Goal: Task Accomplishment & Management: Use online tool/utility

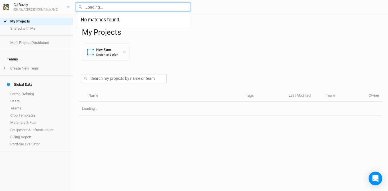
click at [108, 7] on input "text" at bounding box center [133, 7] width 114 height 9
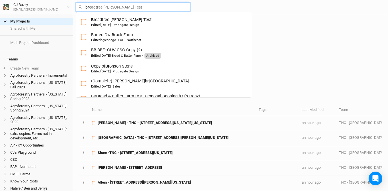
type input "bro"
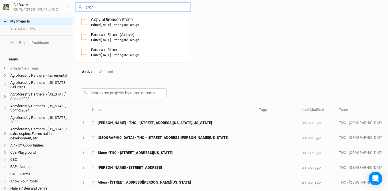
type input "brons"
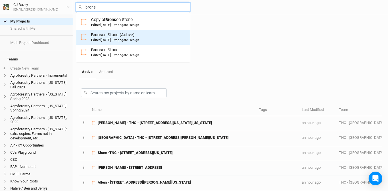
click at [107, 40] on span "[DATE]" at bounding box center [106, 40] width 10 height 4
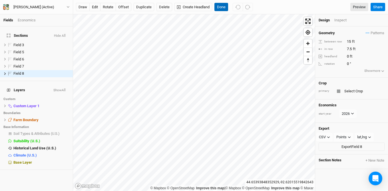
click at [222, 6] on button "Done" at bounding box center [221, 7] width 14 height 9
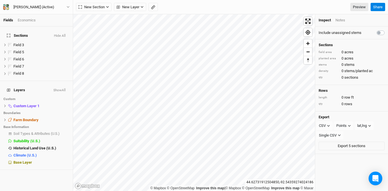
click at [72, 72] on div "Fields Economics Sections Hide All Field 3 hide Field 5 hide Field 6 hide Field…" at bounding box center [194, 95] width 388 height 191
click at [30, 52] on li "Field 5 hide" at bounding box center [36, 52] width 73 height 7
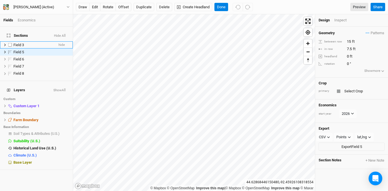
click at [30, 43] on div "Field 3" at bounding box center [33, 45] width 41 height 5
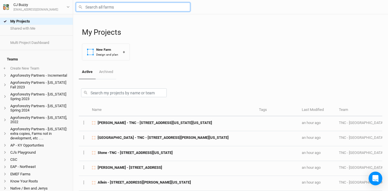
click at [132, 7] on input "text" at bounding box center [133, 7] width 114 height 9
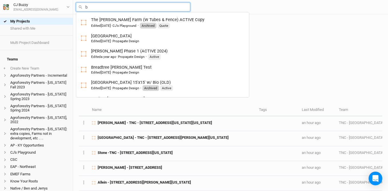
type input "br"
type input "breadtree [PERSON_NAME] Test"
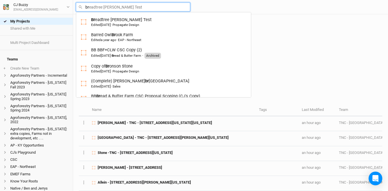
type input "brn"
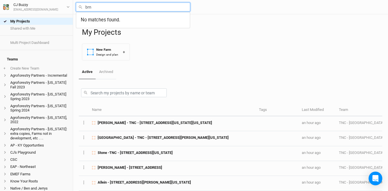
type input "br"
type input "breadtree [PERSON_NAME] Test"
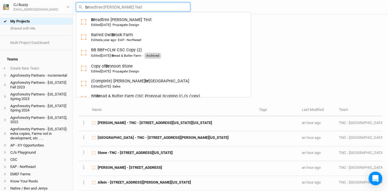
type input "bro"
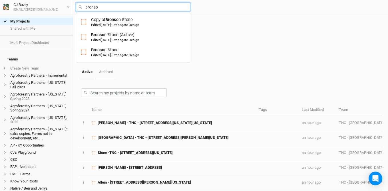
type input "[PERSON_NAME]"
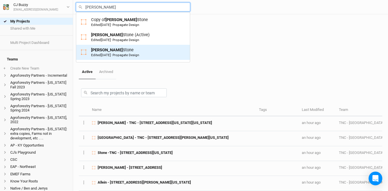
click at [110, 51] on div "[PERSON_NAME] Edited [DATE] · Propagate Design" at bounding box center [115, 52] width 48 height 11
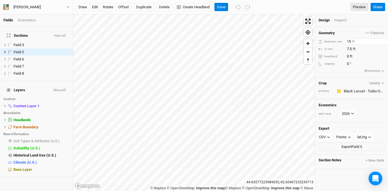
drag, startPoint x: 343, startPoint y: 40, endPoint x: 326, endPoint y: 38, distance: 17.9
click at [326, 38] on div "Geometry Patterns ＋ New in-row pattern between row 15 ft in row 7.5 ft headland…" at bounding box center [351, 52] width 73 height 51
type input "10"
drag, startPoint x: 353, startPoint y: 49, endPoint x: 320, endPoint y: 47, distance: 33.4
click at [320, 48] on div "in row 7.5 ft" at bounding box center [352, 49] width 66 height 6
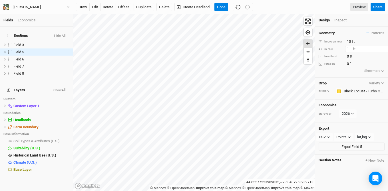
type input "10"
click at [223, 6] on button "Done" at bounding box center [221, 7] width 14 height 9
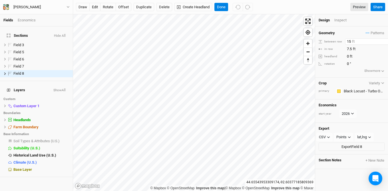
drag, startPoint x: 346, startPoint y: 43, endPoint x: 329, endPoint y: 41, distance: 17.0
click at [329, 41] on div "between row 15 ft" at bounding box center [352, 42] width 66 height 6
type input "10"
drag, startPoint x: 343, startPoint y: 49, endPoint x: 320, endPoint y: 46, distance: 23.0
click at [319, 47] on div "in row 7.5 ft" at bounding box center [352, 49] width 66 height 6
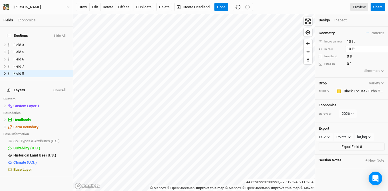
type input "10"
click at [223, 8] on button "Done" at bounding box center [221, 7] width 14 height 9
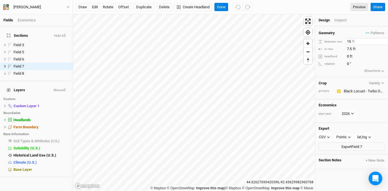
drag, startPoint x: 331, startPoint y: 41, endPoint x: 320, endPoint y: 40, distance: 11.0
click at [310, 39] on div "© Mapbox © OpenStreetMap Improve this map | © Mapbox © OpenStreetMap Improve th…" at bounding box center [230, 102] width 315 height 177
type input "10"
drag, startPoint x: 344, startPoint y: 49, endPoint x: 320, endPoint y: 47, distance: 25.0
click at [319, 47] on div "in row 7.5 ft" at bounding box center [352, 49] width 66 height 6
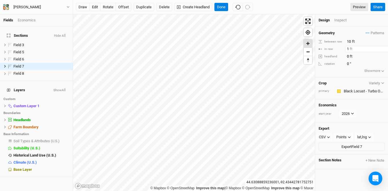
type input "10"
click at [223, 8] on button "Done" at bounding box center [221, 7] width 14 height 9
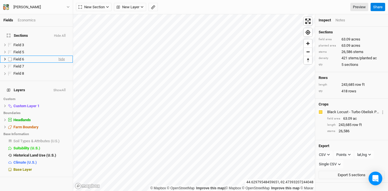
click at [59, 56] on span "hide" at bounding box center [62, 59] width 6 height 7
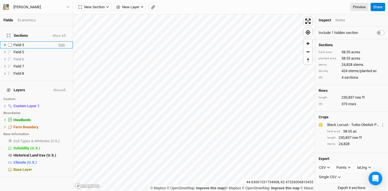
click at [59, 41] on span "hide" at bounding box center [62, 44] width 6 height 7
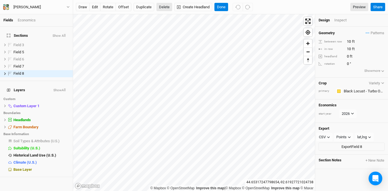
click at [167, 7] on button "Delete" at bounding box center [165, 7] width 16 height 9
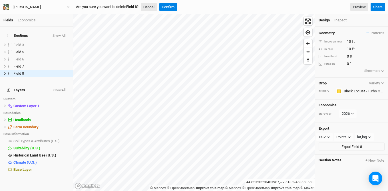
click at [149, 9] on button "Cancel" at bounding box center [149, 7] width 16 height 9
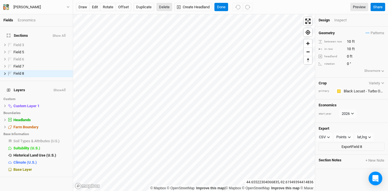
click at [167, 7] on button "Delete" at bounding box center [165, 7] width 16 height 9
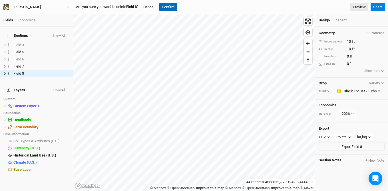
click at [175, 7] on button "Confirm" at bounding box center [168, 7] width 18 height 9
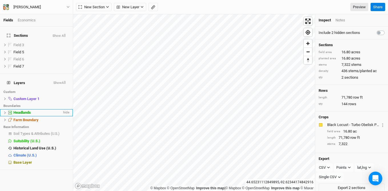
click at [42, 111] on div "Headlands" at bounding box center [37, 113] width 49 height 5
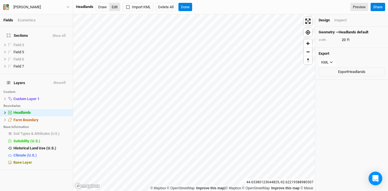
click at [115, 4] on button "Edit" at bounding box center [114, 7] width 11 height 9
click at [115, 7] on button "Edit" at bounding box center [114, 7] width 11 height 9
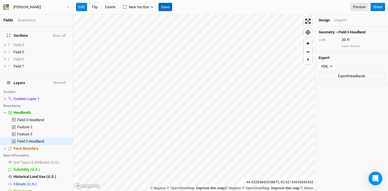
click at [165, 9] on button "Done" at bounding box center [166, 7] width 14 height 9
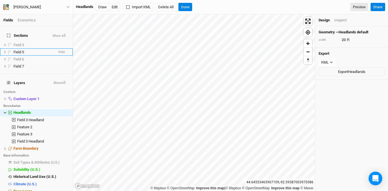
click at [56, 49] on div "Fields Economics Sections Show All Field 3 show Field 5 hide Field 6 show Field…" at bounding box center [194, 95] width 388 height 191
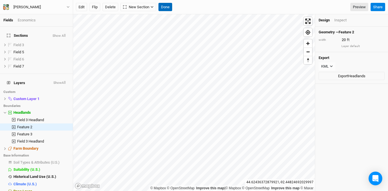
click at [166, 7] on button "Done" at bounding box center [166, 7] width 14 height 9
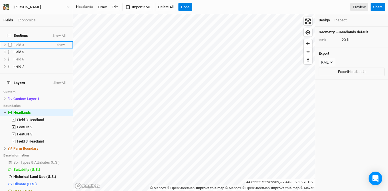
click at [27, 43] on div "Field 3" at bounding box center [32, 45] width 39 height 5
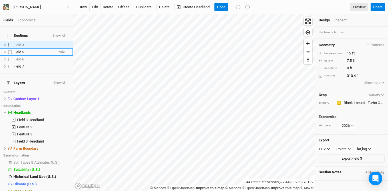
click at [25, 50] on div "Field 5" at bounding box center [33, 52] width 41 height 5
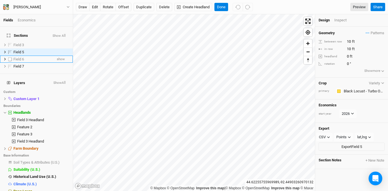
click at [35, 57] on div "Field 6" at bounding box center [32, 59] width 39 height 5
click at [164, 7] on button "Delete" at bounding box center [165, 7] width 16 height 9
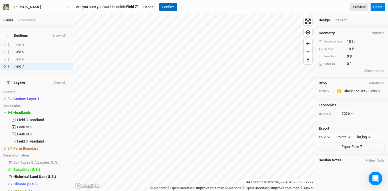
click at [171, 6] on button "Confirm" at bounding box center [168, 7] width 18 height 9
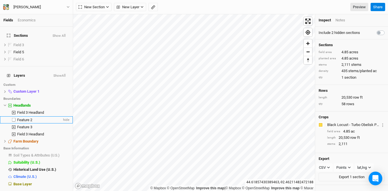
click at [30, 118] on span "Feature 2" at bounding box center [24, 120] width 15 height 4
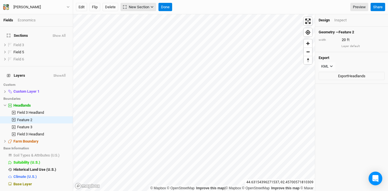
drag, startPoint x: 135, startPoint y: 7, endPoint x: 135, endPoint y: 10, distance: 3.1
click at [134, 7] on span "New Section" at bounding box center [136, 7] width 26 height 6
click at [135, 16] on div "Grid" at bounding box center [137, 18] width 9 height 7
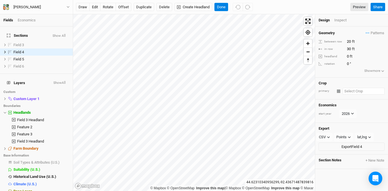
click at [368, 91] on input "text" at bounding box center [364, 91] width 42 height 7
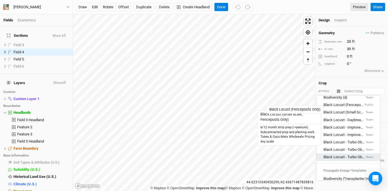
scroll to position [29, 0]
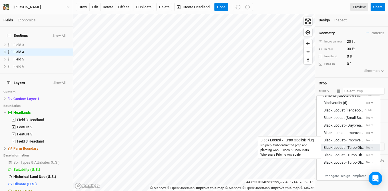
click at [349, 148] on div "Black Locust - Turbo Obelisk Plug" at bounding box center [344, 147] width 41 height 5
type input "15"
type input "7.5"
type input "Black Locust - Turbo Obelisk Plug"
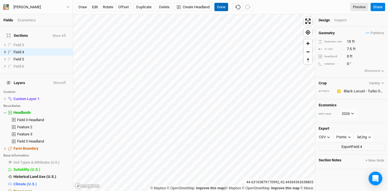
click at [222, 9] on button "Done" at bounding box center [221, 7] width 14 height 9
drag, startPoint x: 350, startPoint y: 41, endPoint x: 311, endPoint y: 31, distance: 40.7
click at [311, 31] on div "© Mapbox © OpenStreetMap Improve this map | © Mapbox © OpenStreetMap Improve th…" at bounding box center [230, 102] width 315 height 177
type input "10"
drag, startPoint x: 354, startPoint y: 49, endPoint x: 310, endPoint y: 43, distance: 43.7
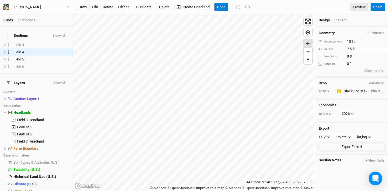
click at [310, 43] on div "© Mapbox © OpenStreetMap Improve this map | © Mapbox © OpenStreetMap Improve th…" at bounding box center [230, 102] width 315 height 177
type input "10"
click at [221, 8] on button "Done" at bounding box center [221, 7] width 14 height 9
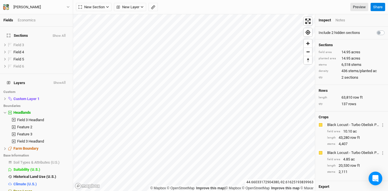
click at [256, 0] on html "Fields Economics Sections Show All Field 3 show Field 4 hide Field 5 hide Field…" at bounding box center [194, 95] width 388 height 191
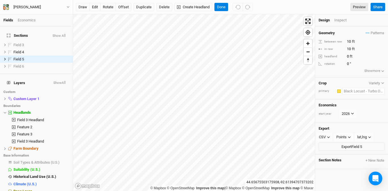
click at [354, 91] on input "text" at bounding box center [363, 91] width 43 height 7
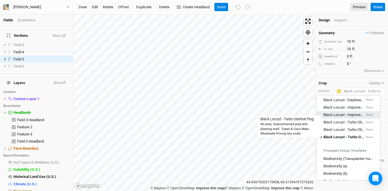
scroll to position [47, 0]
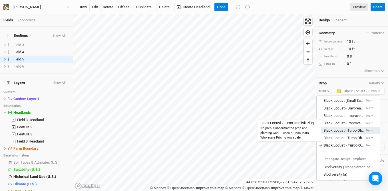
click at [346, 129] on div "Black Locust - Turbo Obelisk Plug" at bounding box center [344, 130] width 41 height 5
type input "15"
type input "7.5"
type input "Black Locust - Turbo Obelisk Plug"
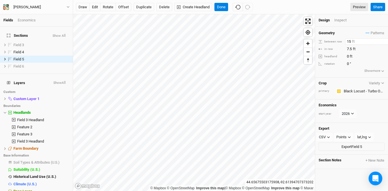
click at [314, 41] on div "© Mapbox © OpenStreetMap Improve this map | © Mapbox © OpenStreetMap Improve th…" at bounding box center [230, 102] width 315 height 177
type input "10"
drag, startPoint x: 353, startPoint y: 49, endPoint x: 319, endPoint y: 45, distance: 33.9
click at [319, 45] on div "Geometry Patterns ＋ New in-row pattern between row 10 ft in row 7.5 ft headland…" at bounding box center [351, 52] width 73 height 51
type input "10"
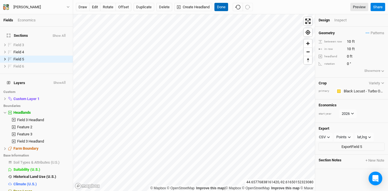
click at [223, 7] on button "Done" at bounding box center [221, 7] width 14 height 9
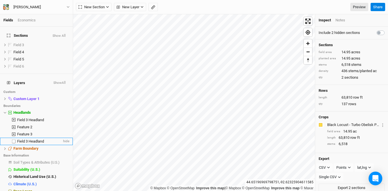
click at [26, 139] on span "Field 3 Headland" at bounding box center [30, 141] width 27 height 4
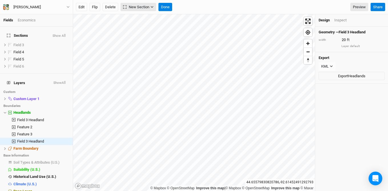
click at [145, 6] on span "New Section" at bounding box center [136, 7] width 26 height 6
click at [147, 17] on button "Grid" at bounding box center [143, 18] width 45 height 9
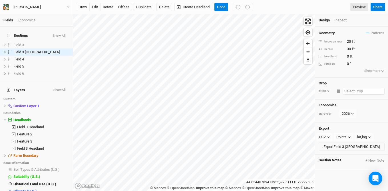
click at [356, 94] on input "text" at bounding box center [364, 91] width 42 height 7
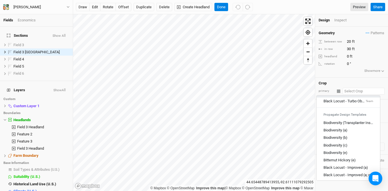
scroll to position [41, 0]
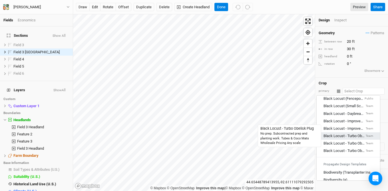
click at [353, 134] on div "Black Locust - Turbo Obelisk Plug" at bounding box center [344, 136] width 41 height 5
type input "15"
type input "7.5"
type input "Black Locust - Turbo Obelisk Plug"
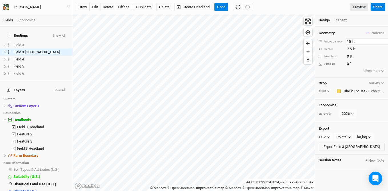
drag, startPoint x: 351, startPoint y: 41, endPoint x: 326, endPoint y: 41, distance: 25.1
click at [326, 41] on div "between row 15 ft" at bounding box center [352, 42] width 66 height 6
type input "10"
drag, startPoint x: 339, startPoint y: 48, endPoint x: 327, endPoint y: 45, distance: 12.7
click at [327, 45] on div "Geometry Patterns ＋ New in-row pattern between row 10 ft in row 7.5 ft headland…" at bounding box center [351, 52] width 73 height 51
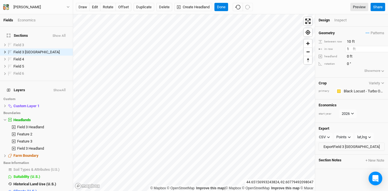
type input "10"
click at [216, 4] on button "Done" at bounding box center [221, 7] width 14 height 9
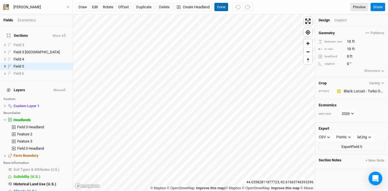
click at [222, 5] on button "Done" at bounding box center [221, 7] width 14 height 9
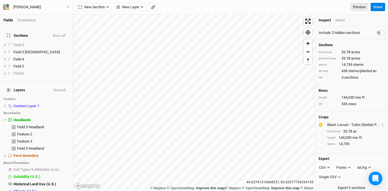
click at [29, 19] on div "Economics" at bounding box center [27, 20] width 18 height 5
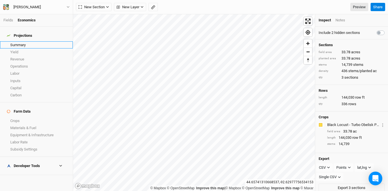
click at [23, 43] on link "Summary" at bounding box center [36, 44] width 73 height 7
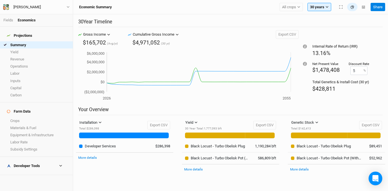
click at [31, 164] on div "Developer Tools" at bounding box center [23, 166] width 33 height 5
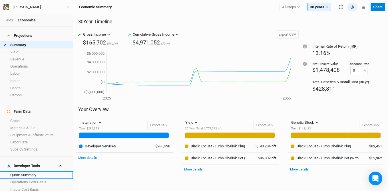
click at [30, 172] on link "Quote Summary" at bounding box center [36, 175] width 73 height 7
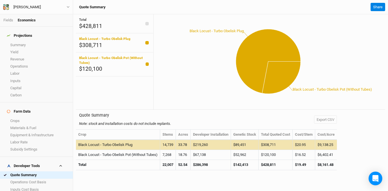
drag, startPoint x: 194, startPoint y: 143, endPoint x: 218, endPoint y: 142, distance: 24.0
click at [218, 142] on td "$219,260" at bounding box center [211, 145] width 40 height 10
drag, startPoint x: 216, startPoint y: 144, endPoint x: 183, endPoint y: 147, distance: 33.8
click at [183, 147] on tr "Black Locust - Turbo Obelisk Plug 14,739 33.78 $219,260 $89,451 $308,711 $20.95…" at bounding box center [206, 145] width 261 height 10
click at [183, 147] on td "33.78" at bounding box center [183, 145] width 15 height 10
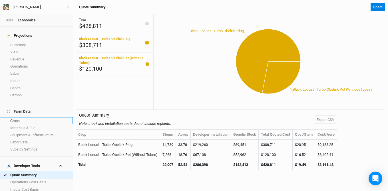
click at [31, 117] on link "Crops" at bounding box center [36, 120] width 73 height 7
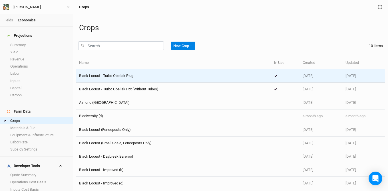
click at [123, 76] on span "Black Locust - Turbo Obelisk Plug" at bounding box center [106, 76] width 54 height 4
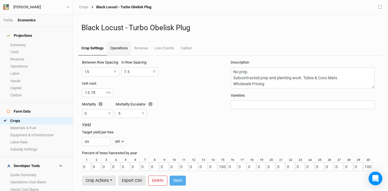
click at [115, 50] on link "Operations" at bounding box center [119, 48] width 24 height 14
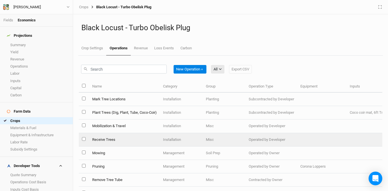
scroll to position [1, 0]
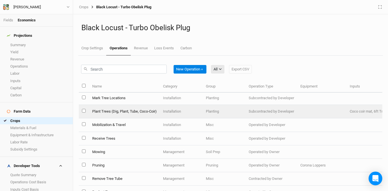
click at [135, 113] on td "Plant Trees (Dig, Plant, Tube, Coco-Coir)" at bounding box center [124, 111] width 71 height 13
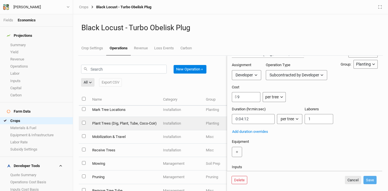
scroll to position [12, 0]
drag, startPoint x: 253, startPoint y: 94, endPoint x: 228, endPoint y: 95, distance: 25.7
click at [228, 95] on form "Plant Trees (Dig, Plant, Tube, Coco-Coir) Category: Installation Installation M…" at bounding box center [304, 114] width 155 height 116
drag, startPoint x: 243, startPoint y: 96, endPoint x: 234, endPoint y: 99, distance: 9.1
click at [234, 99] on div "9 $" at bounding box center [246, 97] width 29 height 10
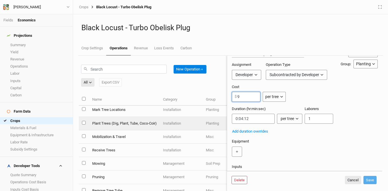
click at [238, 97] on input "9" at bounding box center [246, 97] width 29 height 10
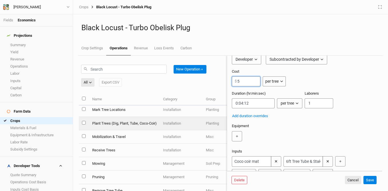
scroll to position [59, 0]
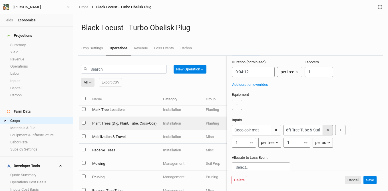
type input "5"
drag, startPoint x: 329, startPoint y: 133, endPoint x: 326, endPoint y: 132, distance: 3.0
click at [329, 133] on button "✕" at bounding box center [328, 130] width 10 height 11
click at [242, 72] on input "string" at bounding box center [253, 72] width 43 height 10
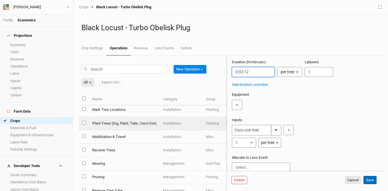
type input "0:02:12"
click at [371, 180] on button "Save" at bounding box center [370, 180] width 13 height 9
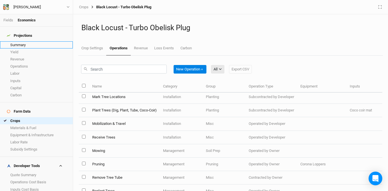
click at [41, 42] on link "Summary" at bounding box center [36, 44] width 73 height 7
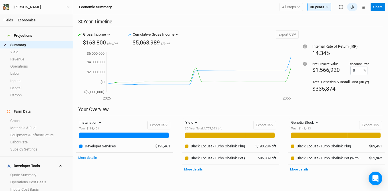
click at [9, 21] on link "Fields" at bounding box center [8, 20] width 10 height 4
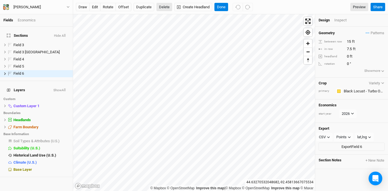
click at [163, 6] on button "Delete" at bounding box center [165, 7] width 16 height 9
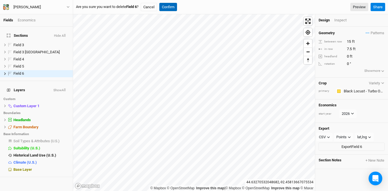
click at [174, 8] on button "Confirm" at bounding box center [168, 7] width 18 height 9
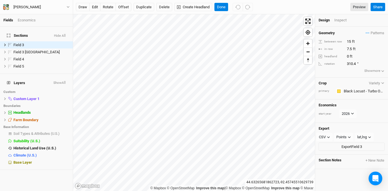
drag, startPoint x: 165, startPoint y: 6, endPoint x: 223, endPoint y: 8, distance: 58.0
click at [165, 6] on button "Delete" at bounding box center [165, 7] width 16 height 9
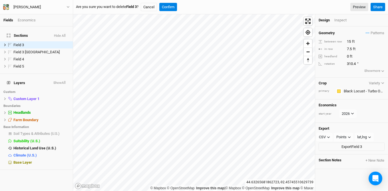
click at [223, 8] on div "Are you sure you want to delete Field 3 ? Cancel Confirm Preview" at bounding box center [222, 7] width 292 height 9
click at [174, 6] on button "Confirm" at bounding box center [168, 7] width 18 height 9
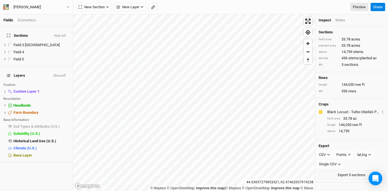
click at [29, 19] on div "Economics" at bounding box center [27, 20] width 18 height 5
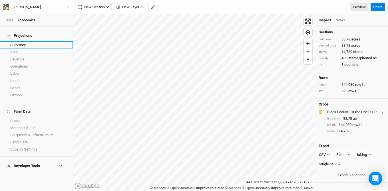
click at [26, 43] on link "Summary" at bounding box center [36, 44] width 73 height 7
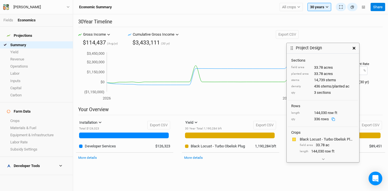
click at [354, 49] on icon "button" at bounding box center [354, 48] width 3 height 3
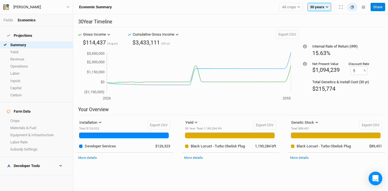
click at [25, 164] on div "Developer Tools" at bounding box center [23, 166] width 33 height 5
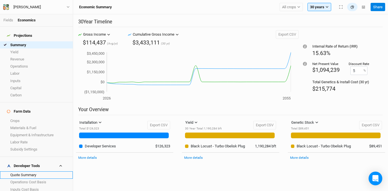
click at [28, 172] on link "Quote Summary" at bounding box center [36, 175] width 73 height 7
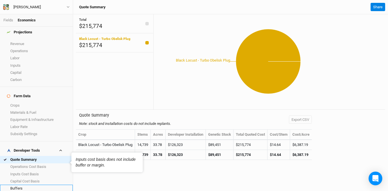
scroll to position [17, 0]
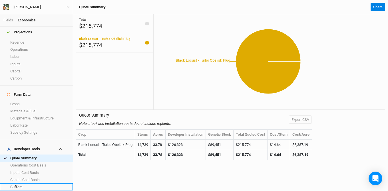
click at [33, 184] on link "Buffers" at bounding box center [36, 187] width 73 height 7
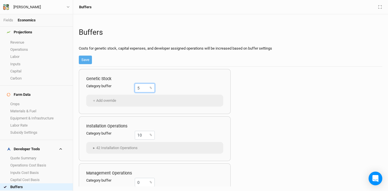
drag, startPoint x: 135, startPoint y: 88, endPoint x: 127, endPoint y: 88, distance: 7.4
click at [127, 88] on div "Category buffer 5 %" at bounding box center [120, 88] width 69 height 9
click at [29, 191] on link "Margins" at bounding box center [36, 194] width 73 height 7
click at [48, 184] on link "Buffers" at bounding box center [36, 187] width 73 height 7
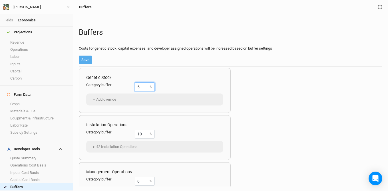
drag, startPoint x: 139, startPoint y: 85, endPoint x: 126, endPoint y: 85, distance: 13.1
click at [126, 85] on div "Category buffer 5 %" at bounding box center [120, 87] width 69 height 9
click at [112, 66] on div "Buffers Costs for genetic stock, capital expenses, and developer assigned opera…" at bounding box center [231, 43] width 304 height 48
click at [36, 191] on link "Margins" at bounding box center [36, 194] width 73 height 7
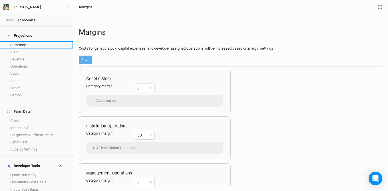
click at [41, 43] on link "Summary" at bounding box center [36, 44] width 73 height 7
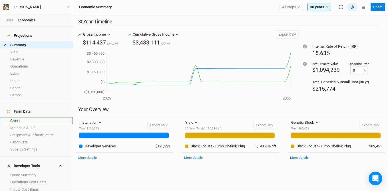
click at [24, 117] on link "Crops" at bounding box center [36, 120] width 73 height 7
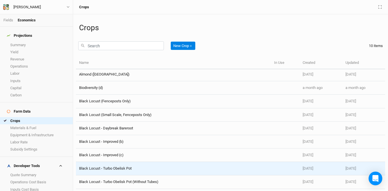
scroll to position [17, 0]
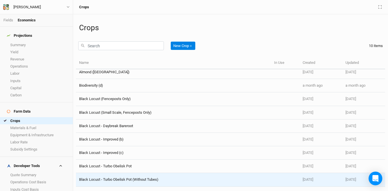
click at [127, 179] on span "Black Locust - Turbo Obelisk Pot (Without Tubes)" at bounding box center [118, 180] width 79 height 4
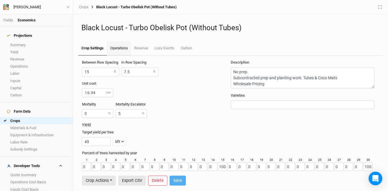
click at [119, 46] on link "Operations" at bounding box center [119, 48] width 24 height 14
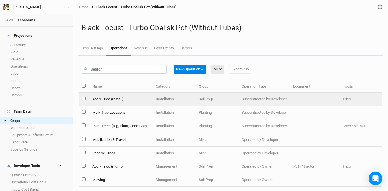
click at [122, 100] on td "Apply Trico (Install)" at bounding box center [121, 99] width 64 height 13
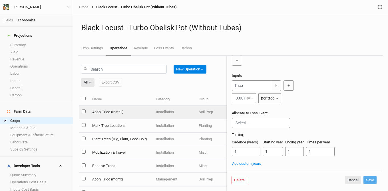
scroll to position [112, 0]
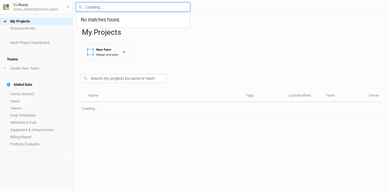
click at [107, 5] on input "text" at bounding box center [133, 7] width 114 height 9
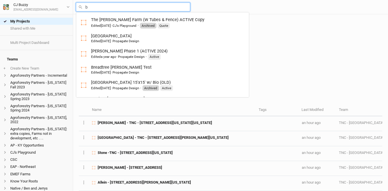
type input "br"
type input "breadtree [PERSON_NAME] Test"
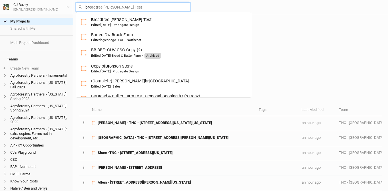
type input "bro"
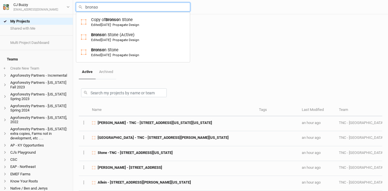
type input "[PERSON_NAME]"
click at [117, 46] on link "[PERSON_NAME] Edited [DATE] · Propagate Design" at bounding box center [133, 52] width 114 height 15
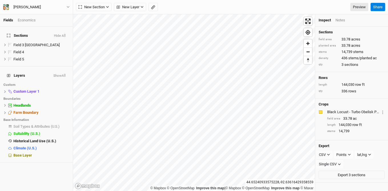
click at [21, 21] on div "Economics" at bounding box center [27, 20] width 18 height 5
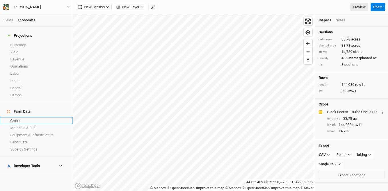
click at [23, 117] on link "Crops" at bounding box center [36, 120] width 73 height 7
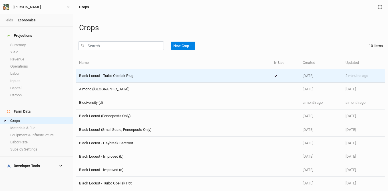
click at [165, 73] on div "Black Locust - Turbo Obelisk Plug" at bounding box center [173, 75] width 189 height 5
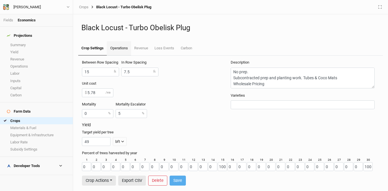
click at [114, 46] on link "Operations" at bounding box center [119, 48] width 24 height 14
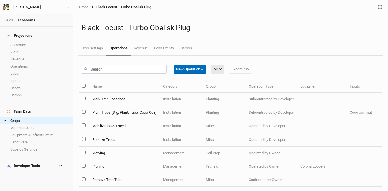
click at [185, 69] on button "New Operation ＋" at bounding box center [190, 69] width 33 height 9
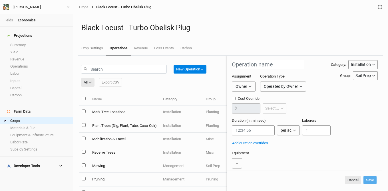
click at [244, 84] on div "Owner" at bounding box center [242, 87] width 12 height 6
drag, startPoint x: 252, startPoint y: 105, endPoint x: 261, endPoint y: 96, distance: 13.1
click at [252, 105] on span "Developer" at bounding box center [249, 108] width 21 height 7
click at [271, 87] on div "Operated by Developer" at bounding box center [290, 87] width 40 height 6
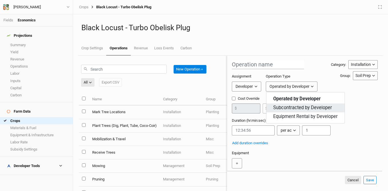
click at [293, 108] on span "Subcontracted by Developer" at bounding box center [302, 108] width 59 height 7
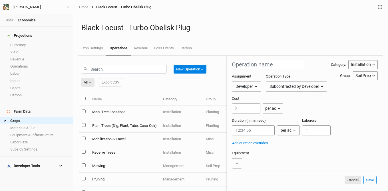
click at [265, 66] on input "text" at bounding box center [268, 64] width 72 height 9
type input "Apply Trico"
click at [247, 106] on input "number" at bounding box center [246, 109] width 29 height 10
click at [278, 109] on button "per ac" at bounding box center [273, 109] width 20 height 10
click at [286, 128] on button "per tree" at bounding box center [285, 130] width 45 height 9
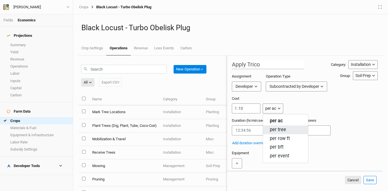
type input "0.10"
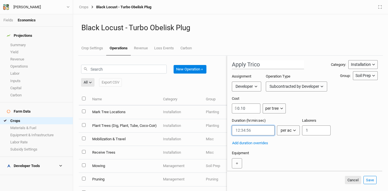
click at [245, 132] on input "string" at bounding box center [253, 131] width 43 height 10
type input "00:00:20"
click at [290, 130] on div "per ac" at bounding box center [286, 131] width 11 height 6
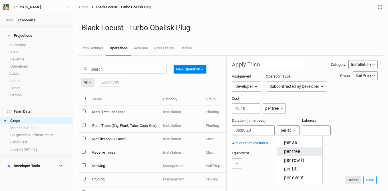
click at [292, 149] on span "per tree" at bounding box center [292, 152] width 16 height 7
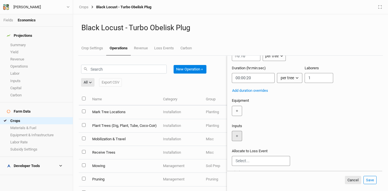
click at [239, 140] on button "＋" at bounding box center [237, 136] width 10 height 10
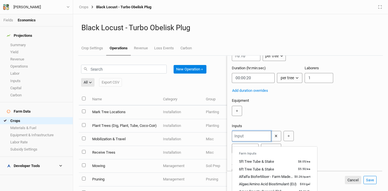
click at [252, 138] on input "text" at bounding box center [251, 136] width 39 height 11
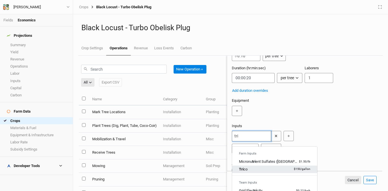
click at [256, 170] on div "Tri co $150 / gallon" at bounding box center [274, 169] width 71 height 5
type input "Trico"
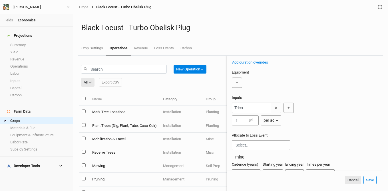
scroll to position [83, 0]
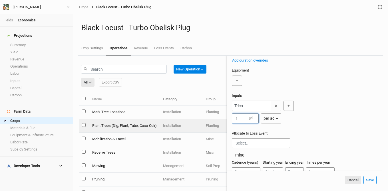
drag, startPoint x: 241, startPoint y: 123, endPoint x: 217, endPoint y: 121, distance: 24.3
click at [217, 121] on div "New Operation ＋ All All Harvest Installation Management Export CSV Name Categor…" at bounding box center [231, 124] width 304 height 136
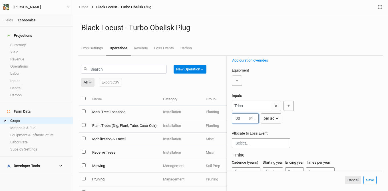
type input "0"
click at [274, 121] on div "per ac" at bounding box center [269, 119] width 11 height 6
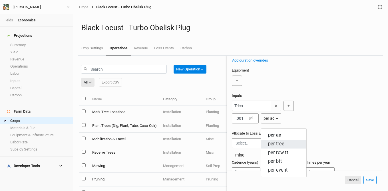
click at [278, 142] on span "per tree" at bounding box center [276, 144] width 16 height 7
type input "0.001"
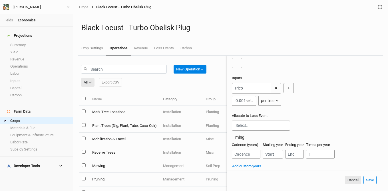
scroll to position [112, 0]
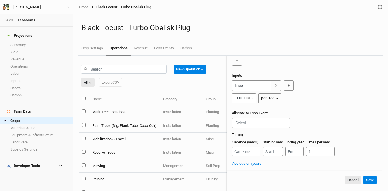
click at [373, 181] on button "Save" at bounding box center [370, 180] width 13 height 9
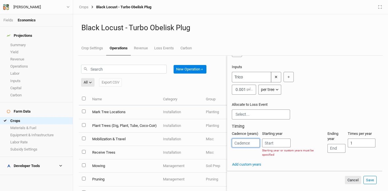
click at [244, 148] on input "number" at bounding box center [246, 143] width 28 height 9
type input "1"
click at [268, 148] on input "number" at bounding box center [276, 143] width 29 height 9
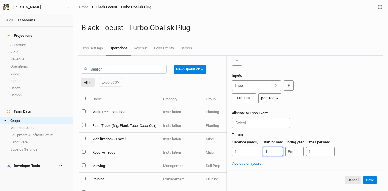
click at [284, 152] on div "Cadence (years) 1 Starting year 1 Ending year Times per year 1" at bounding box center [305, 150] width 146 height 21
type input "1"
click at [293, 153] on input "number" at bounding box center [294, 151] width 19 height 9
type input "1"
click at [371, 178] on button "Save" at bounding box center [370, 180] width 13 height 9
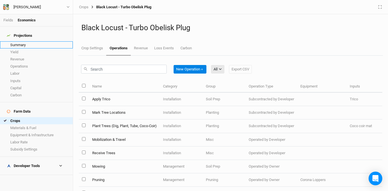
click at [21, 44] on link "Summary" at bounding box center [36, 44] width 73 height 7
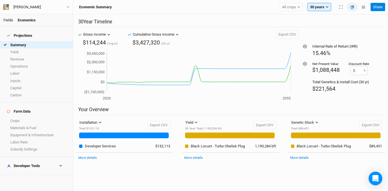
click at [8, 19] on link "Fields" at bounding box center [8, 20] width 10 height 4
